Goal: Task Accomplishment & Management: Use online tool/utility

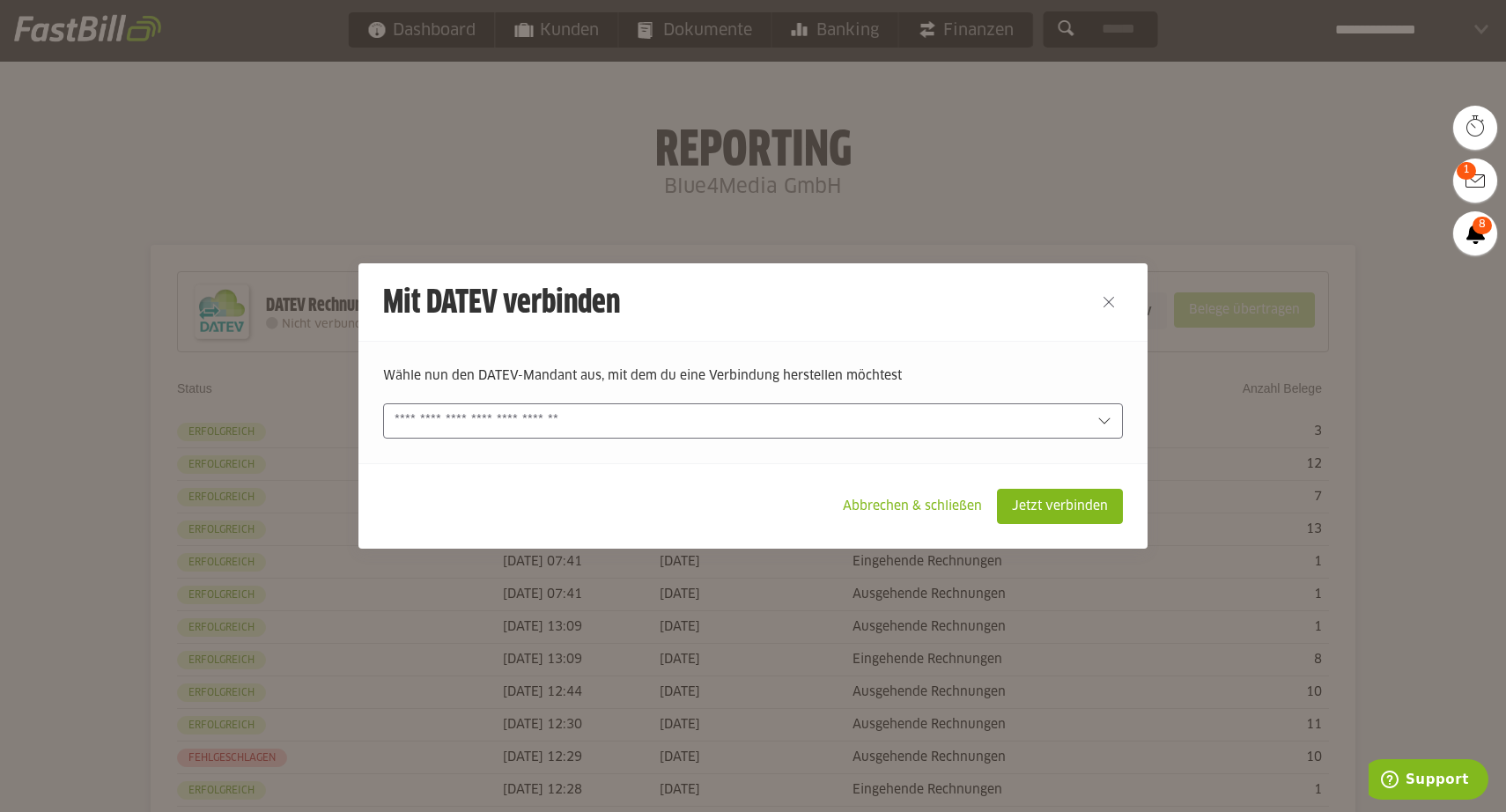
drag, startPoint x: 733, startPoint y: 414, endPoint x: 676, endPoint y: 447, distance: 65.9
click at [733, 414] on input "text" at bounding box center [741, 421] width 693 height 20
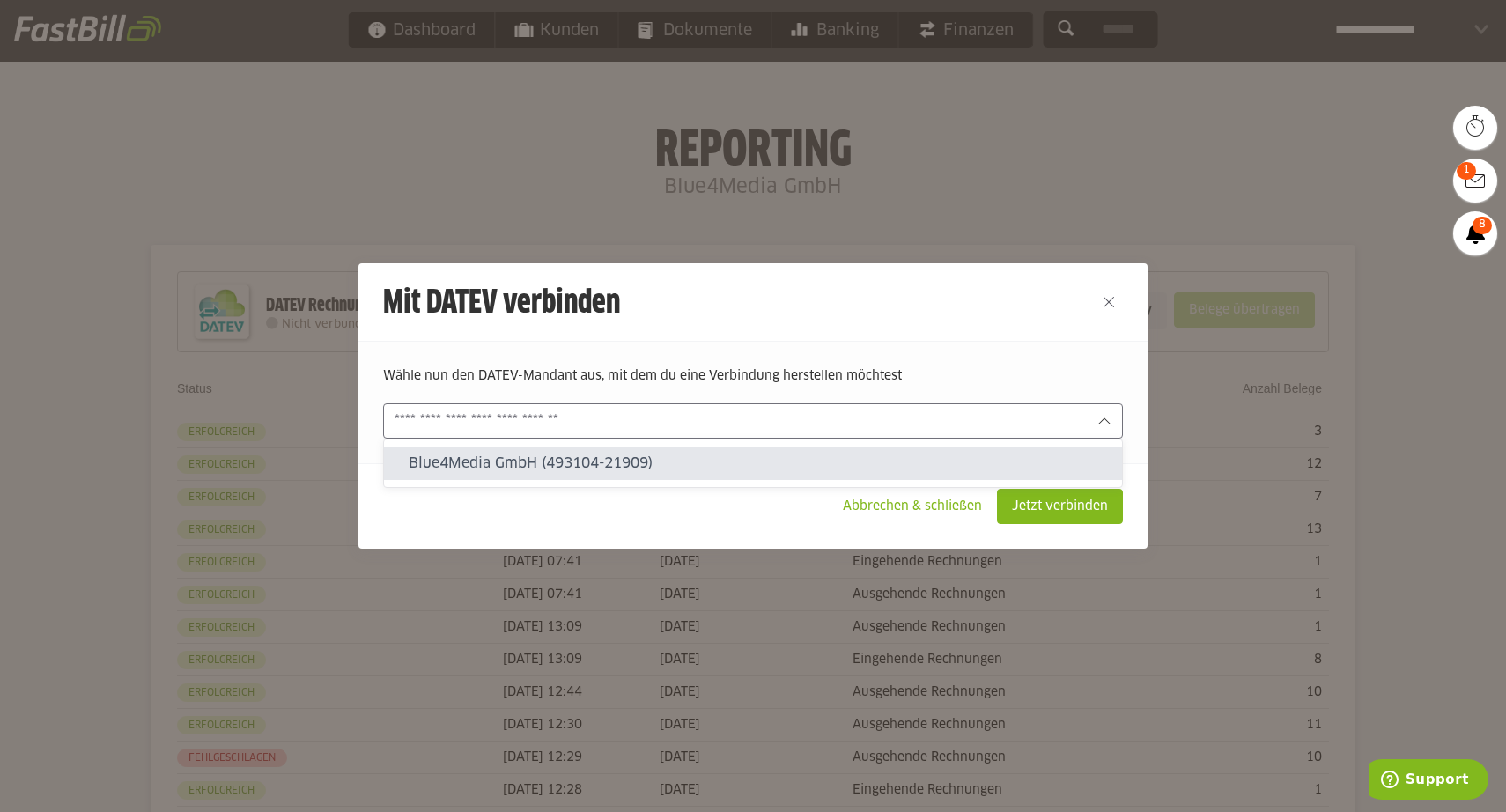
click at [612, 461] on slot "Blue4Media GmbH (493104-21909)" at bounding box center [758, 463] width 700 height 20
type input "**********"
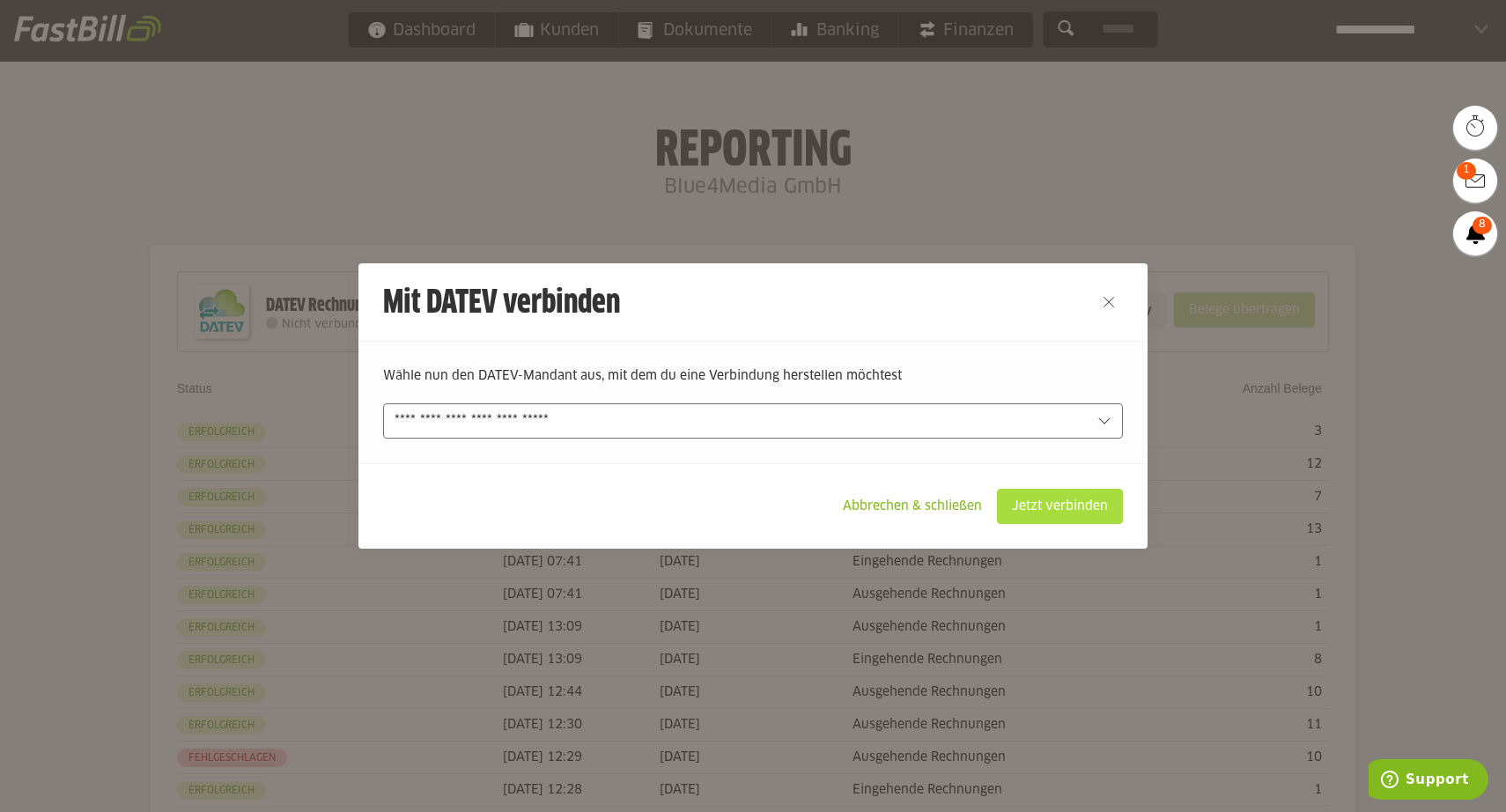
click at [1049, 502] on slot "Jetzt verbinden" at bounding box center [1060, 507] width 124 height 34
click at [1058, 507] on slot "Jetzt verbinden" at bounding box center [1060, 507] width 124 height 34
